Goal: Check status: Check status

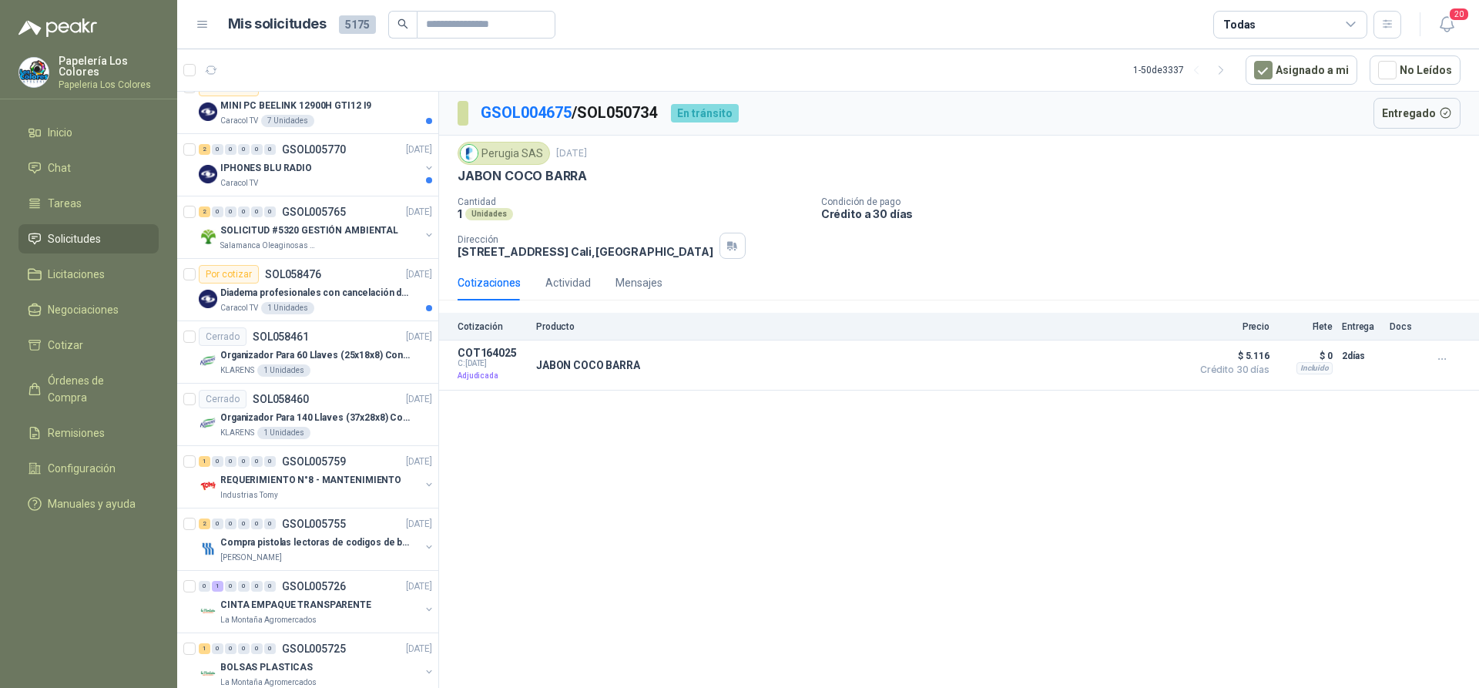
scroll to position [403, 0]
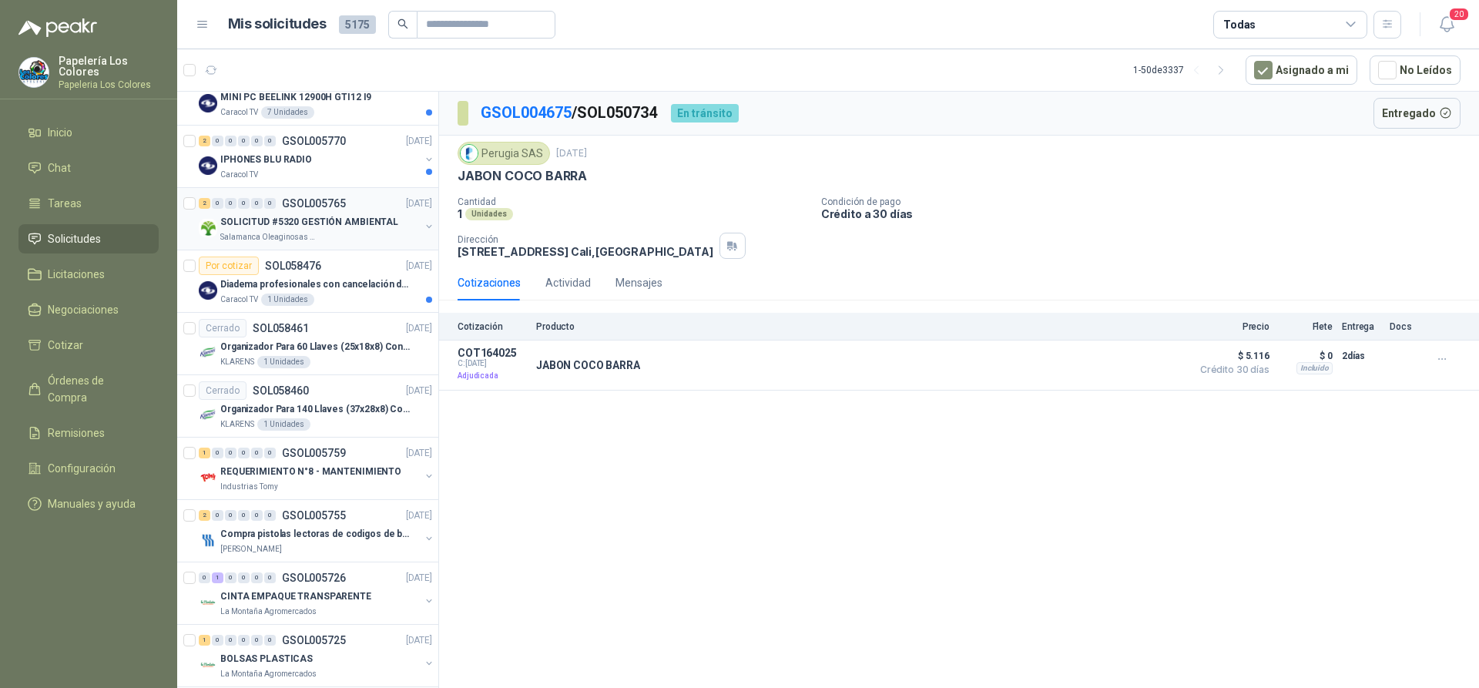
click at [347, 219] on p "SOLICITUD #5320 GESTIÓN AMBIENTAL" at bounding box center [309, 222] width 178 height 15
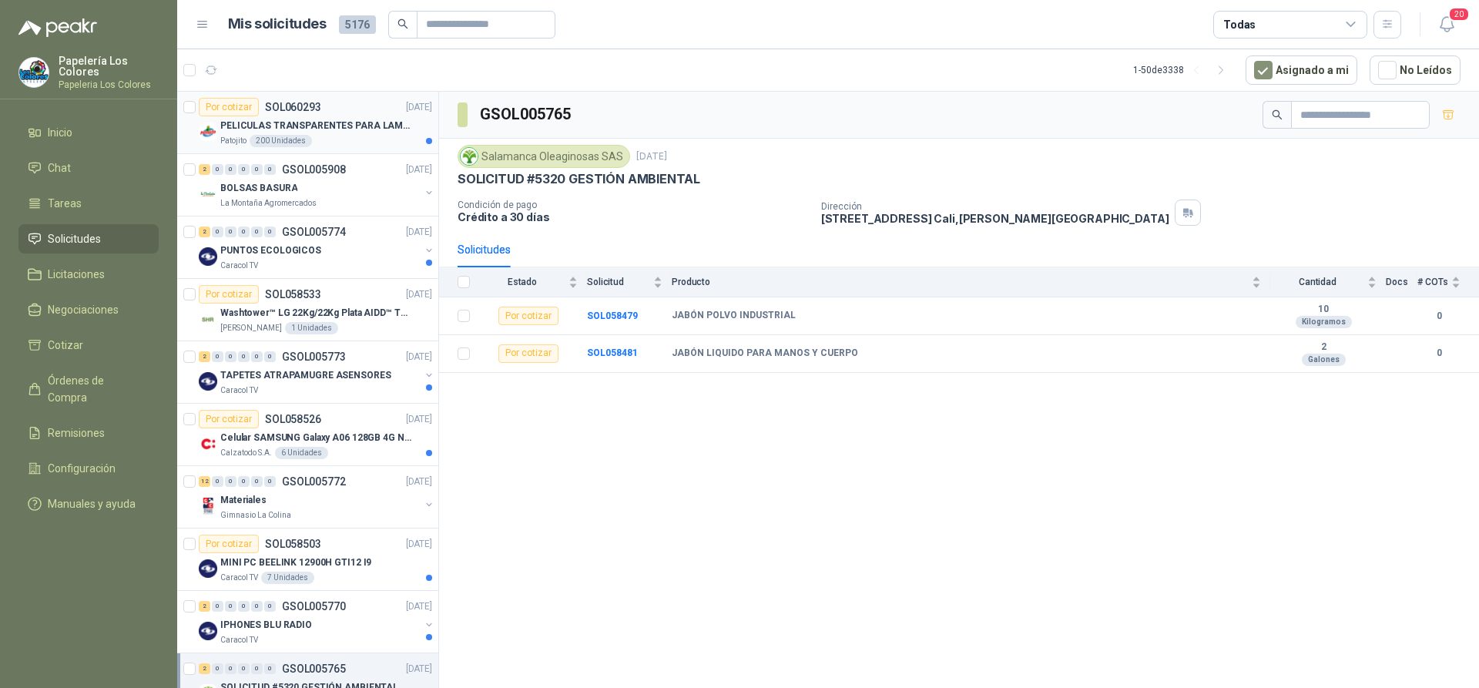
click at [354, 99] on div "Por cotizar SOL060293 06/10/25" at bounding box center [315, 107] width 233 height 18
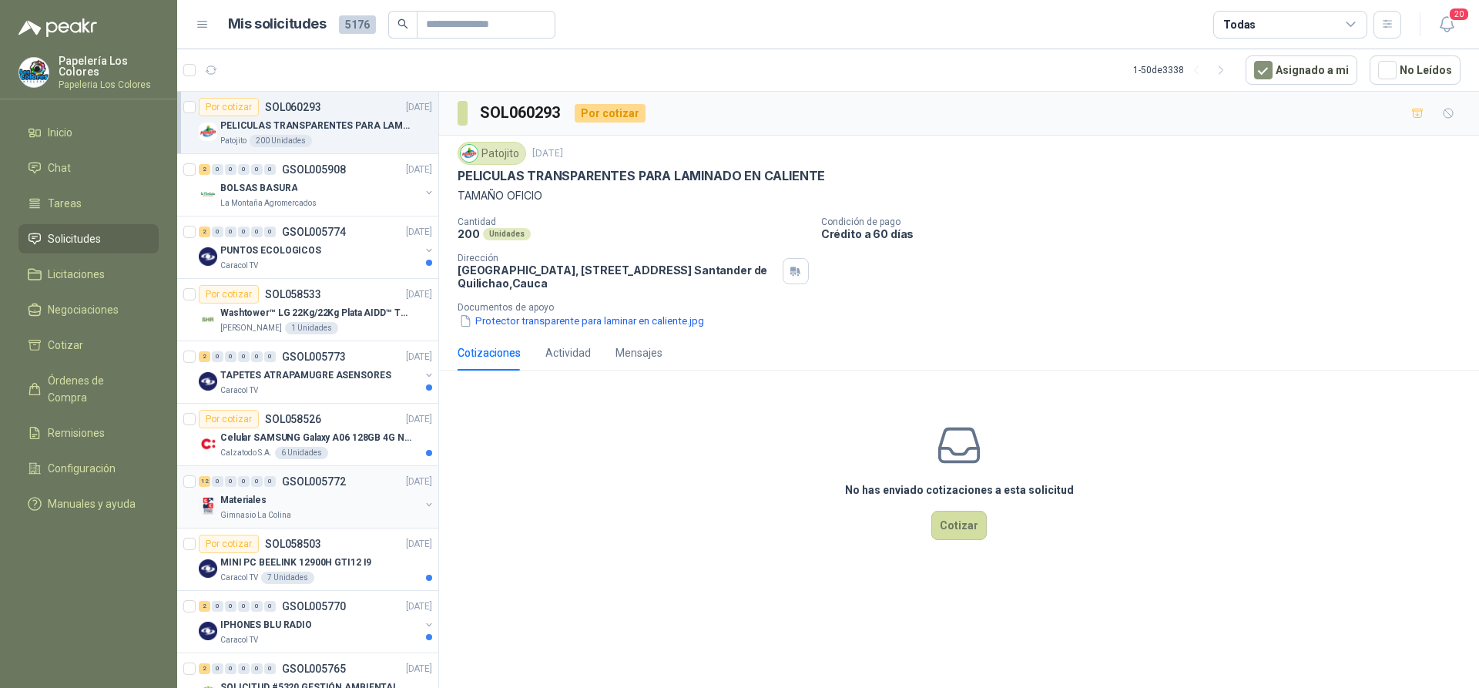
click at [359, 495] on div "Materiales" at bounding box center [320, 500] width 200 height 18
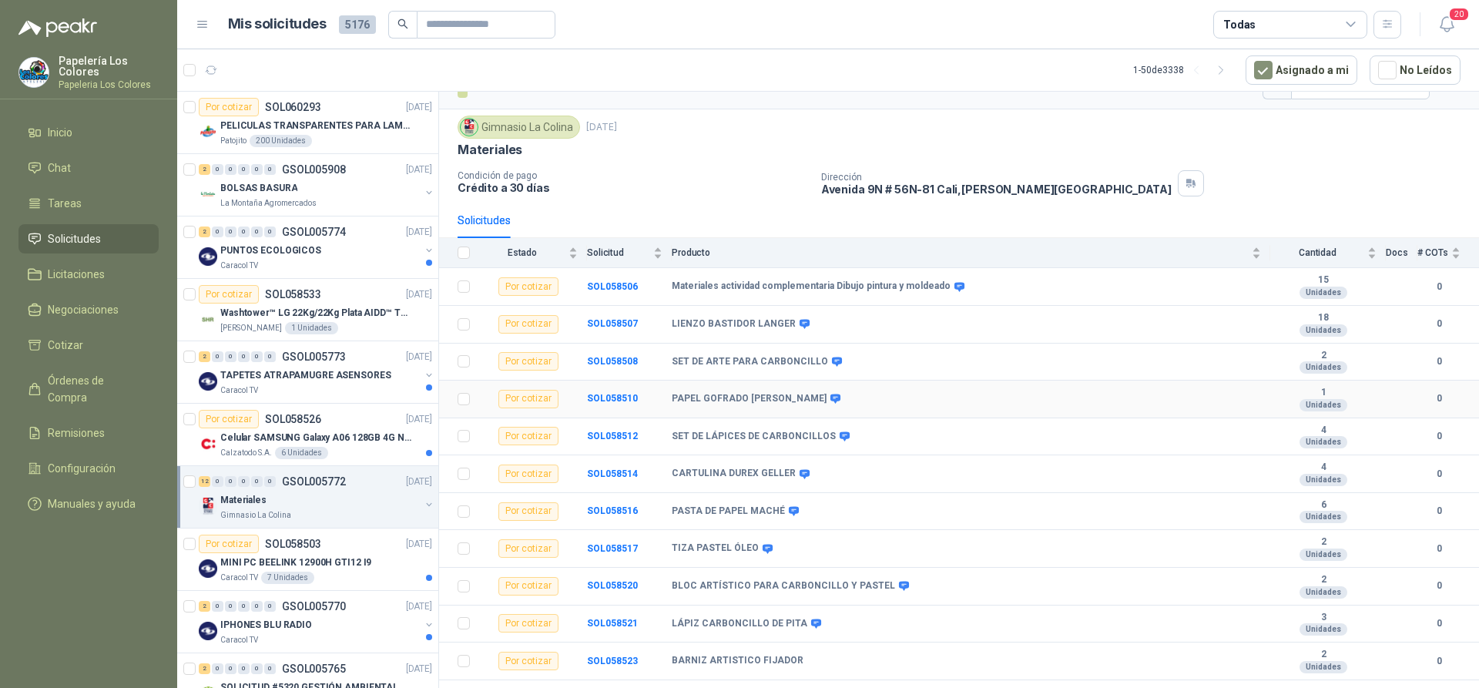
scroll to position [53, 0]
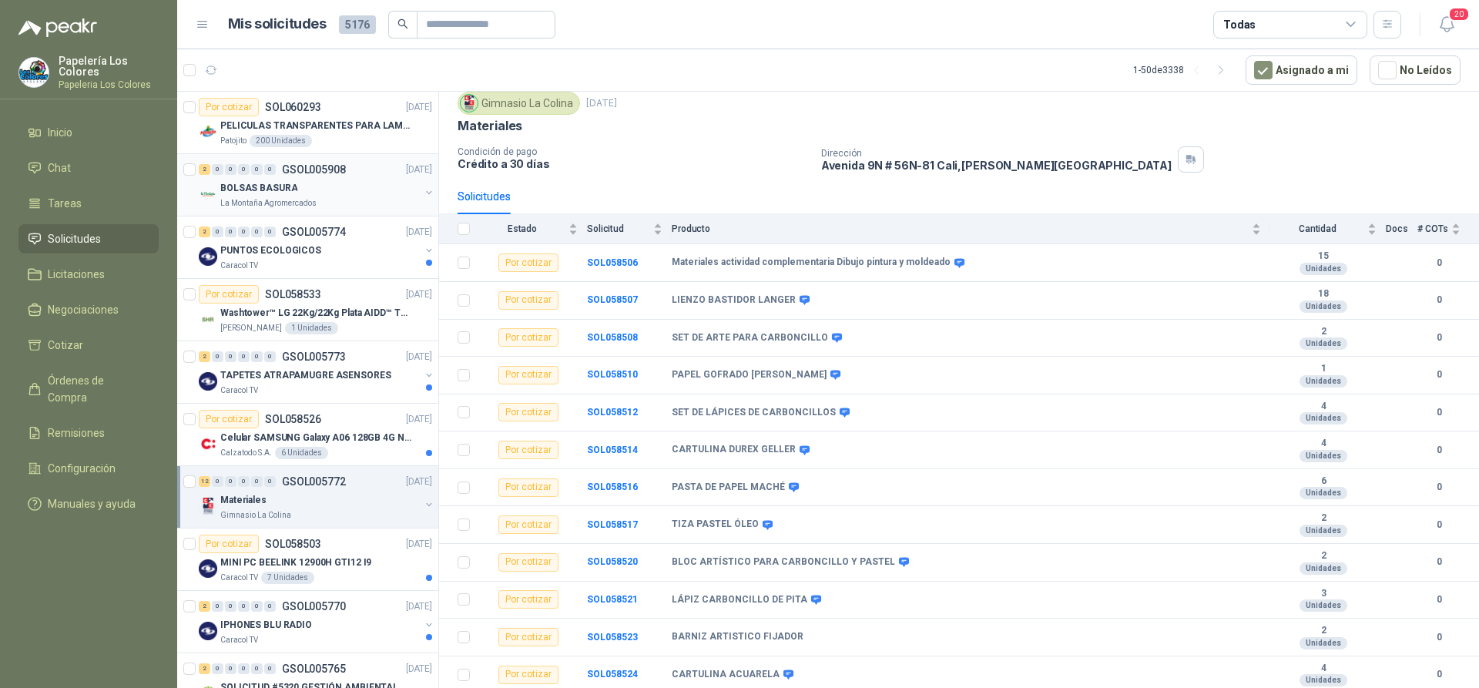
click at [384, 190] on div "BOLSAS BASURA" at bounding box center [320, 188] width 200 height 18
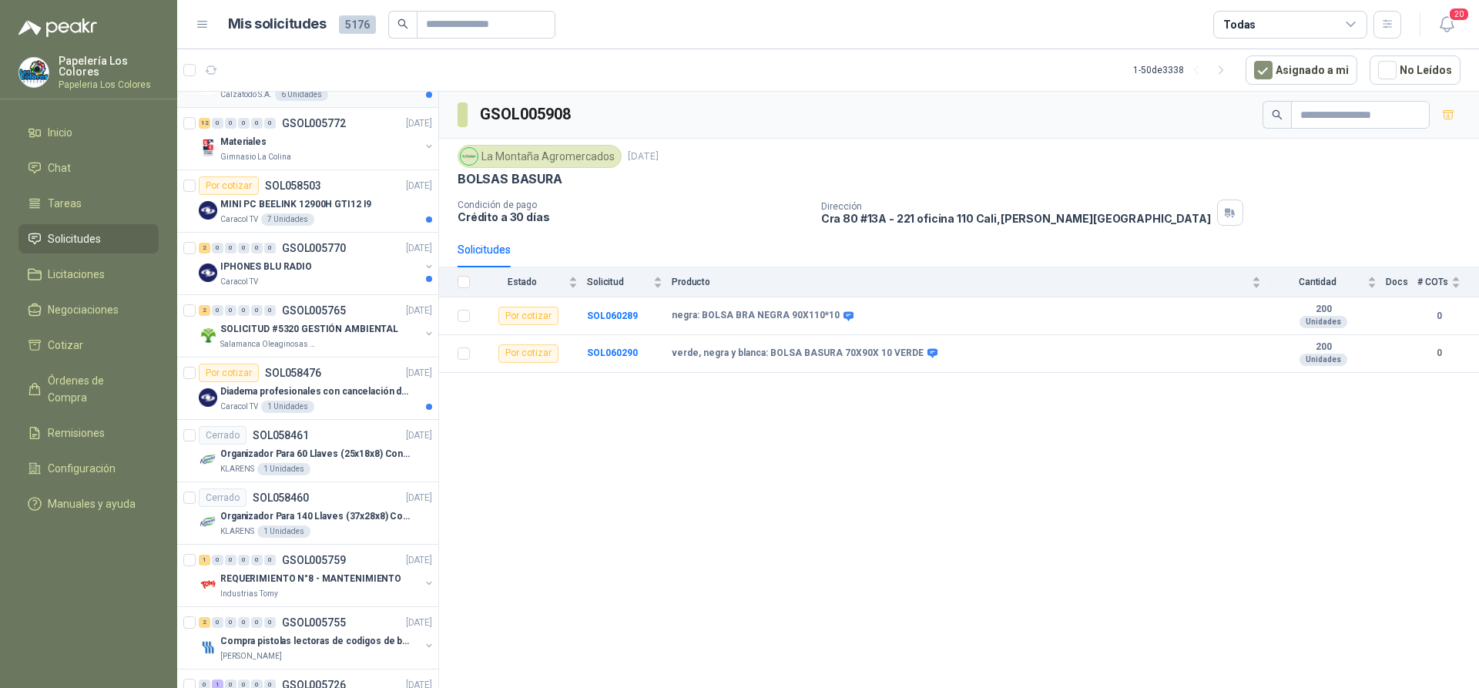
scroll to position [385, 0]
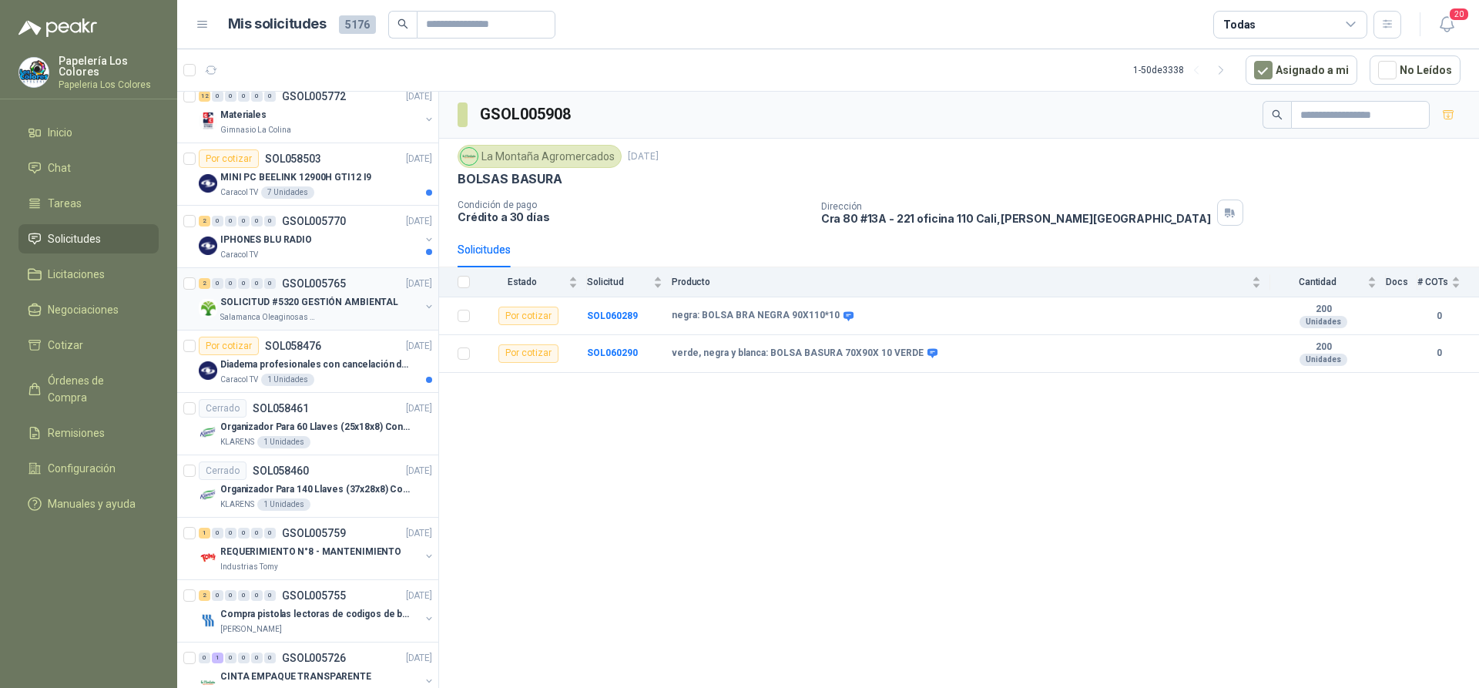
click at [351, 291] on div "2 0 0 0 0 0 GSOL005765 03/10/25" at bounding box center [317, 283] width 236 height 18
